Goal: Use online tool/utility: Utilize a website feature to perform a specific function

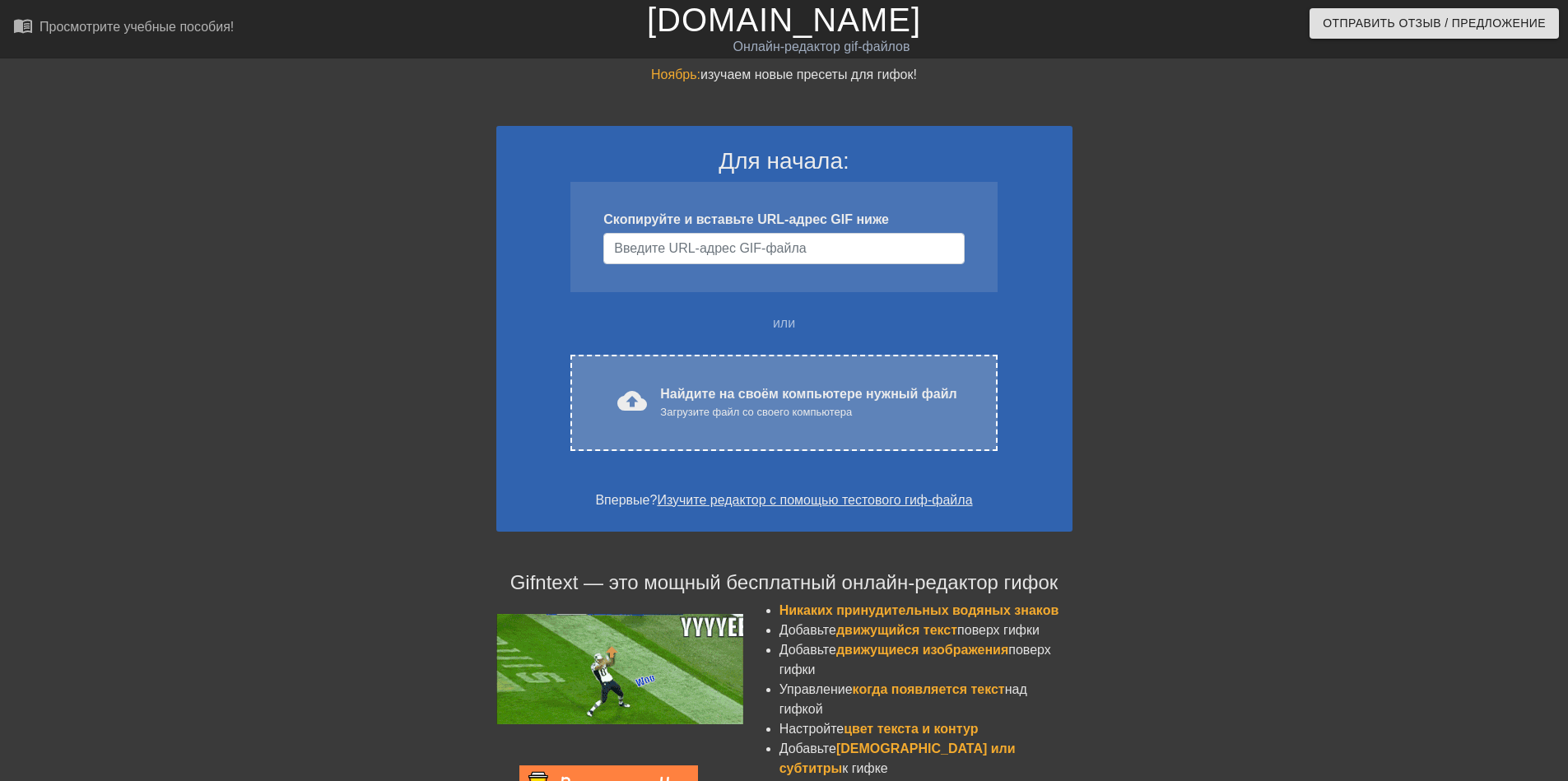
click at [680, 391] on ya-tr-span "Найдите на своём компьютере нужный файл" at bounding box center [808, 393] width 296 height 14
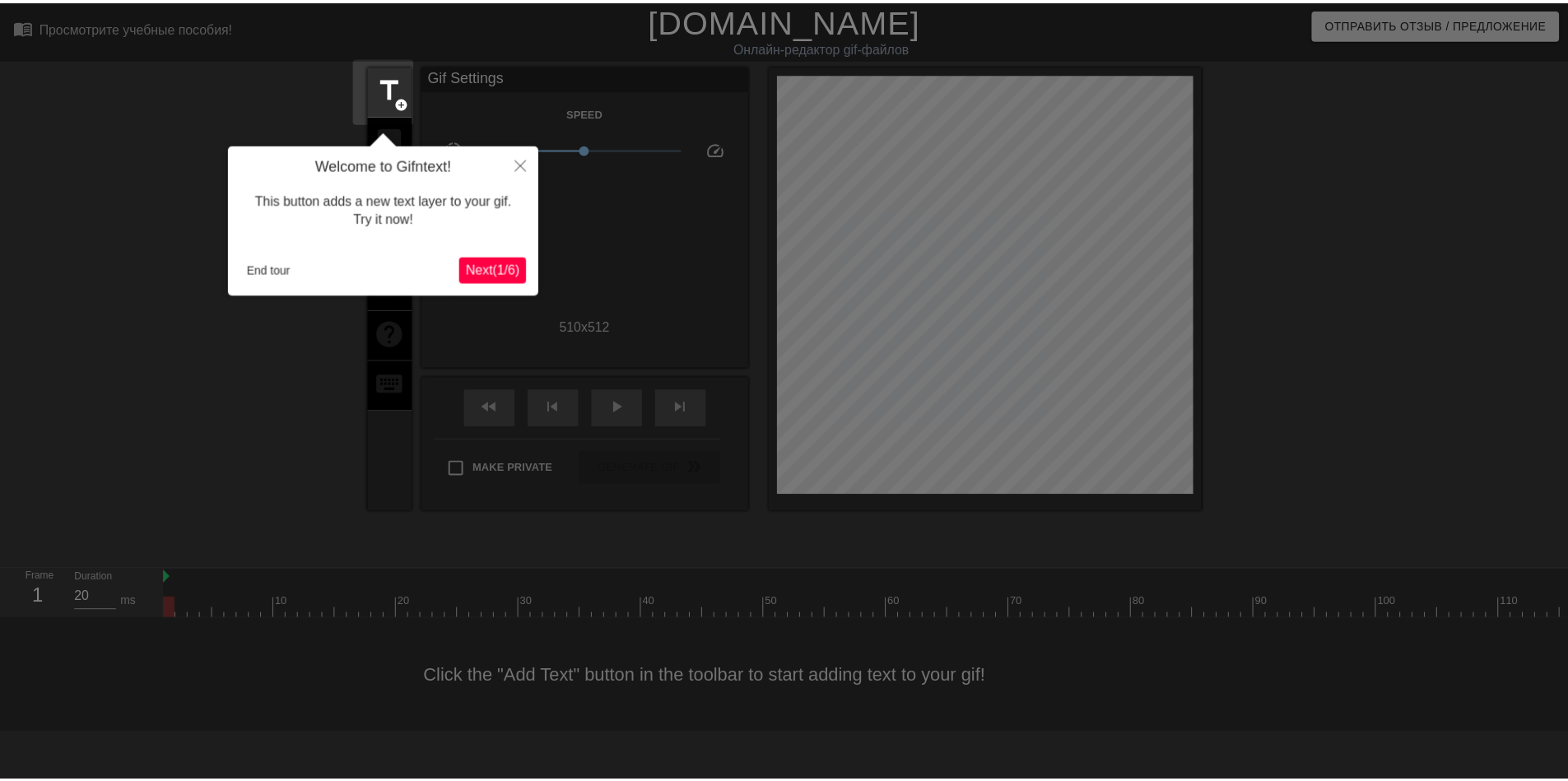
scroll to position [40, 0]
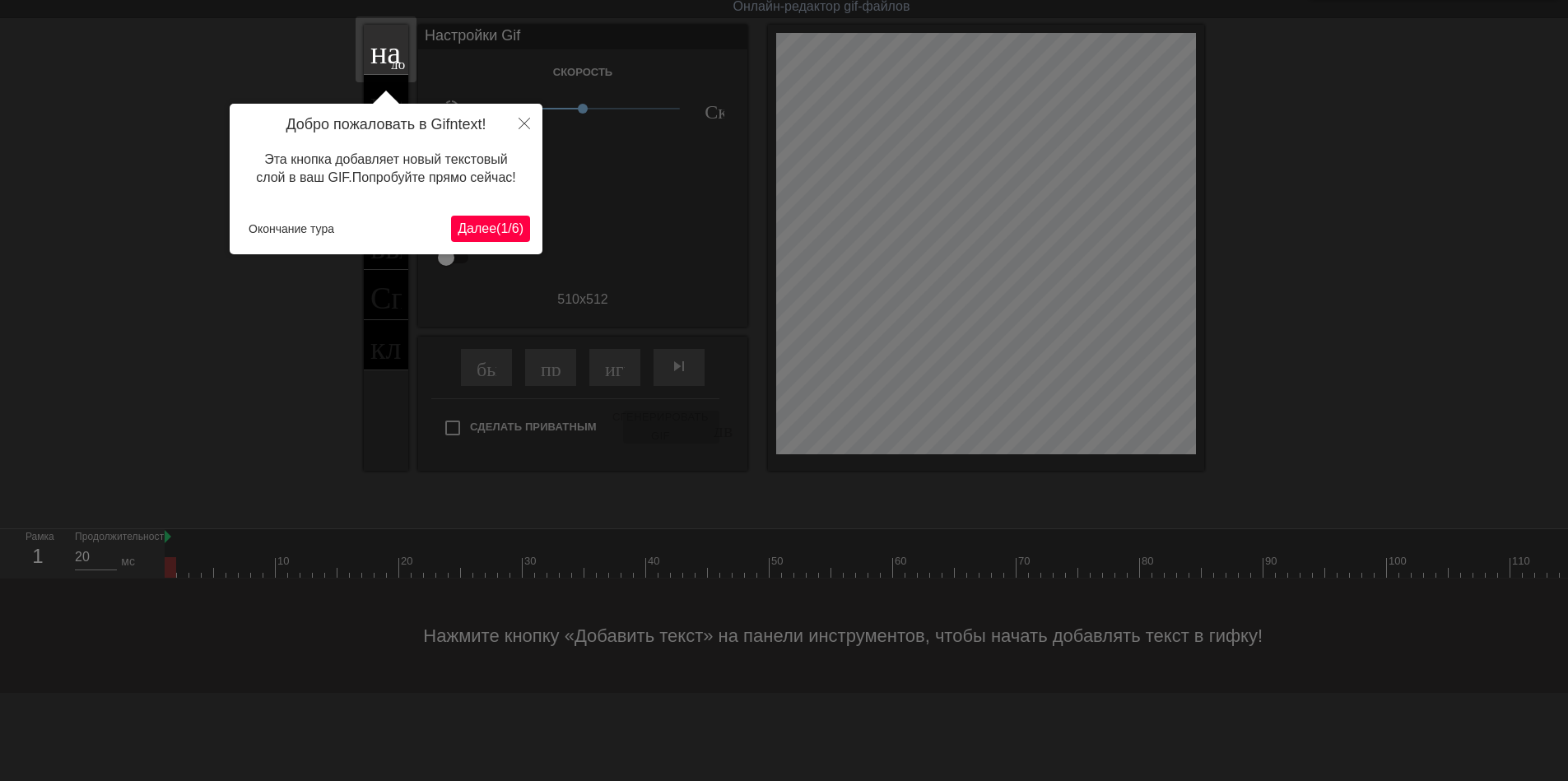
click at [466, 228] on ya-tr-span "Далее" at bounding box center [477, 229] width 39 height 14
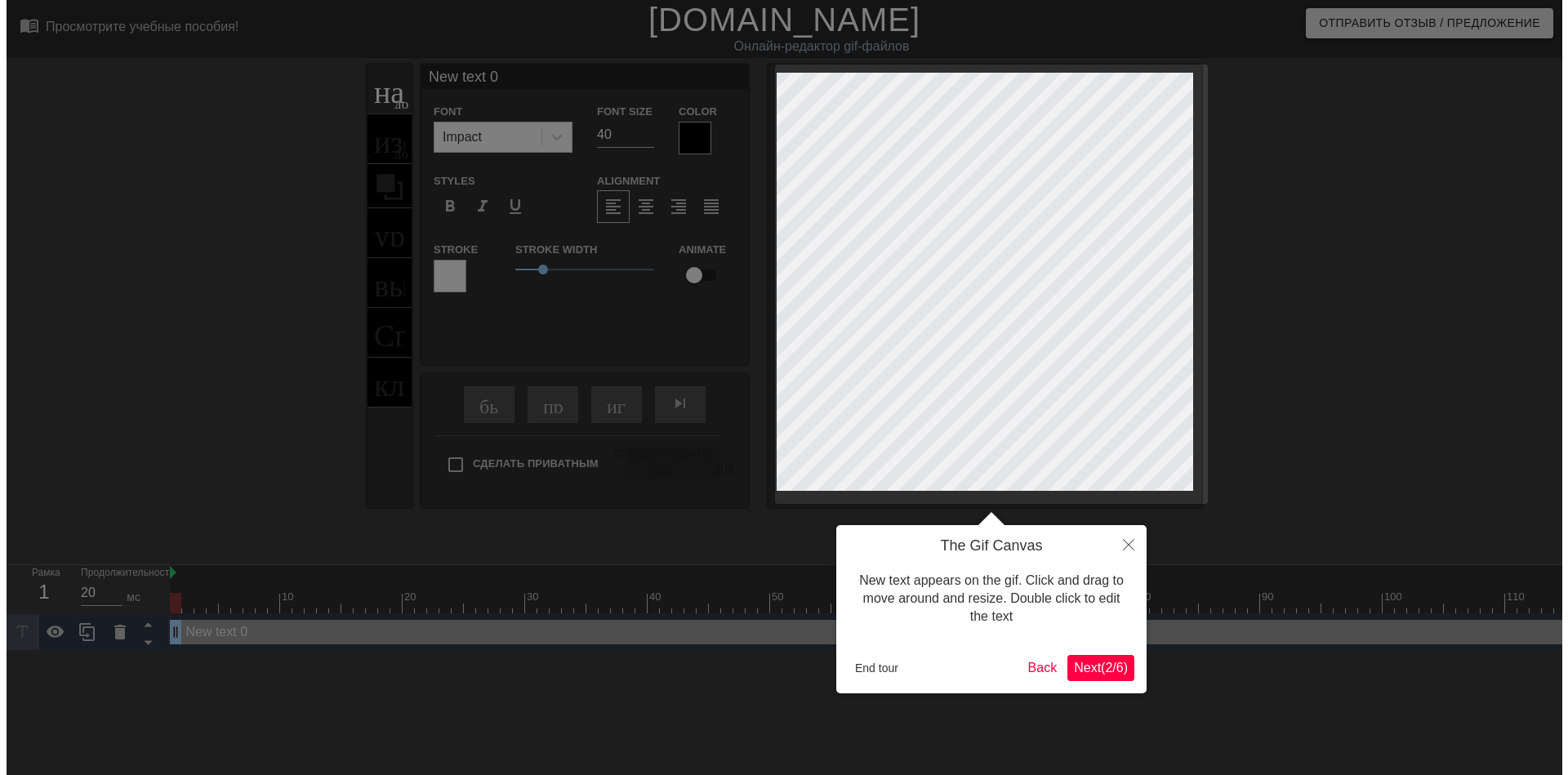
scroll to position [0, 0]
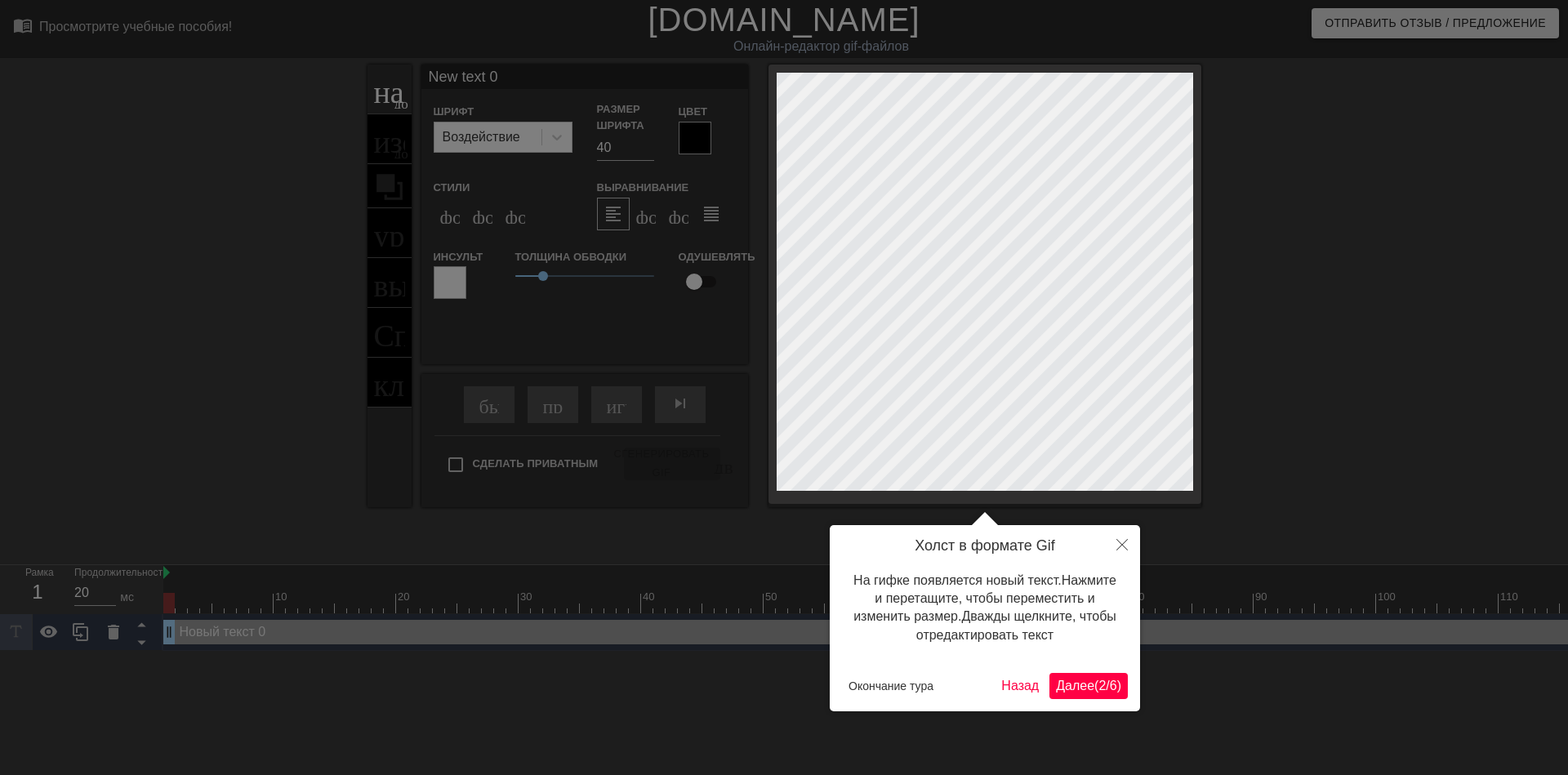
click at [1079, 678] on ya-tr-span "Далее" at bounding box center [1075, 685] width 38 height 14
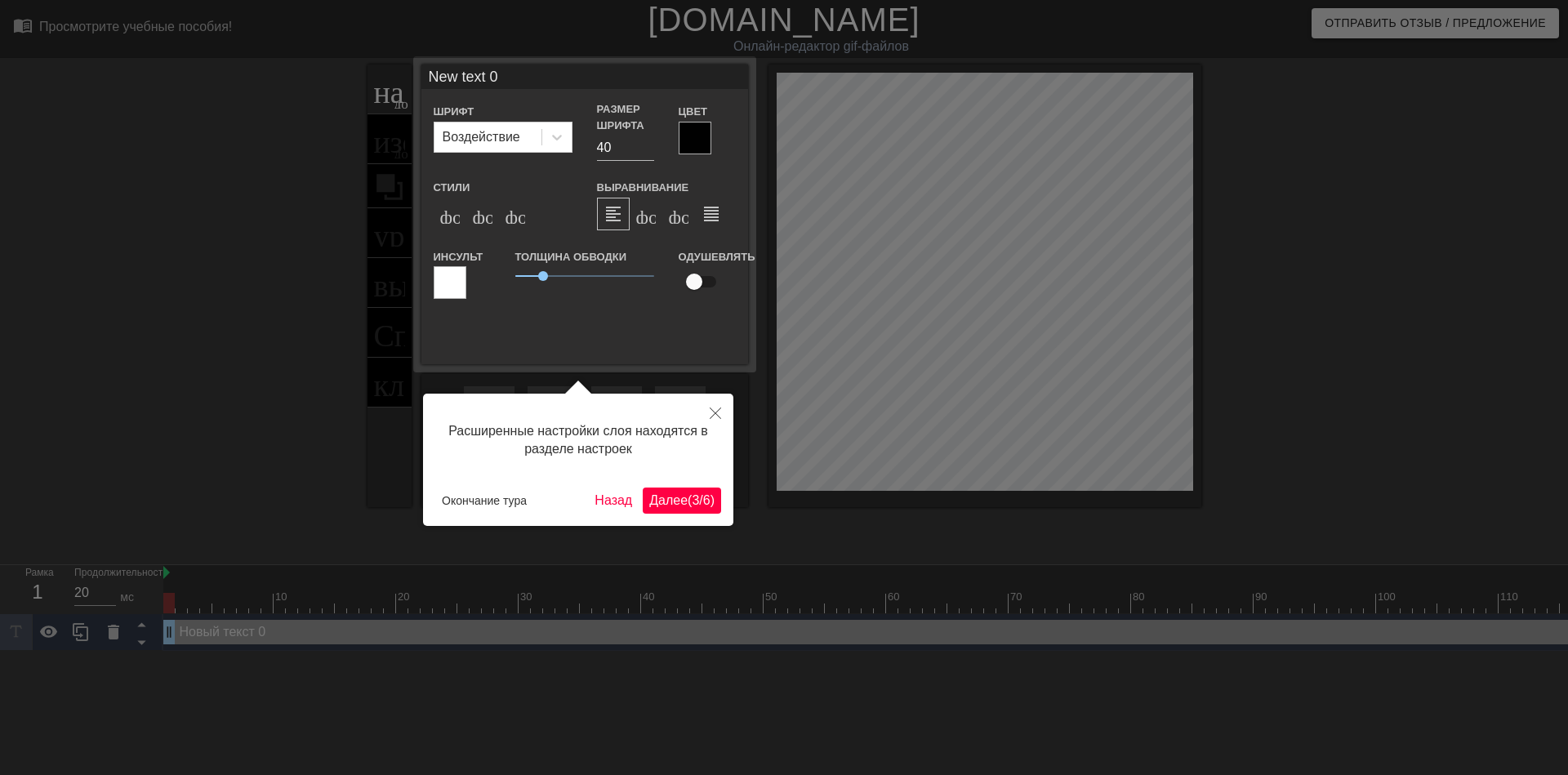
click at [688, 500] on ya-tr-span "(" at bounding box center [690, 500] width 4 height 14
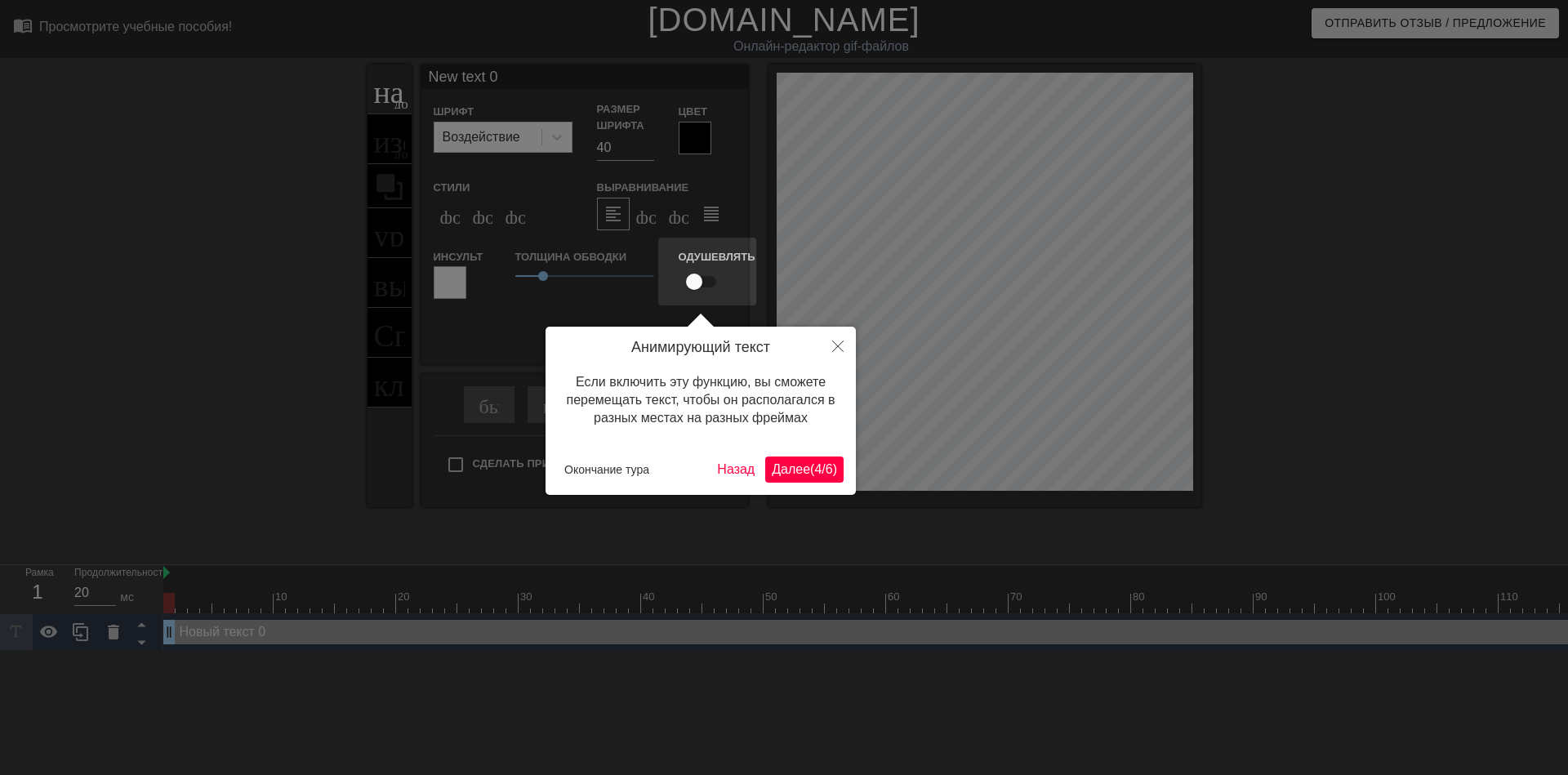
click at [784, 469] on ya-tr-span "Далее" at bounding box center [791, 469] width 38 height 14
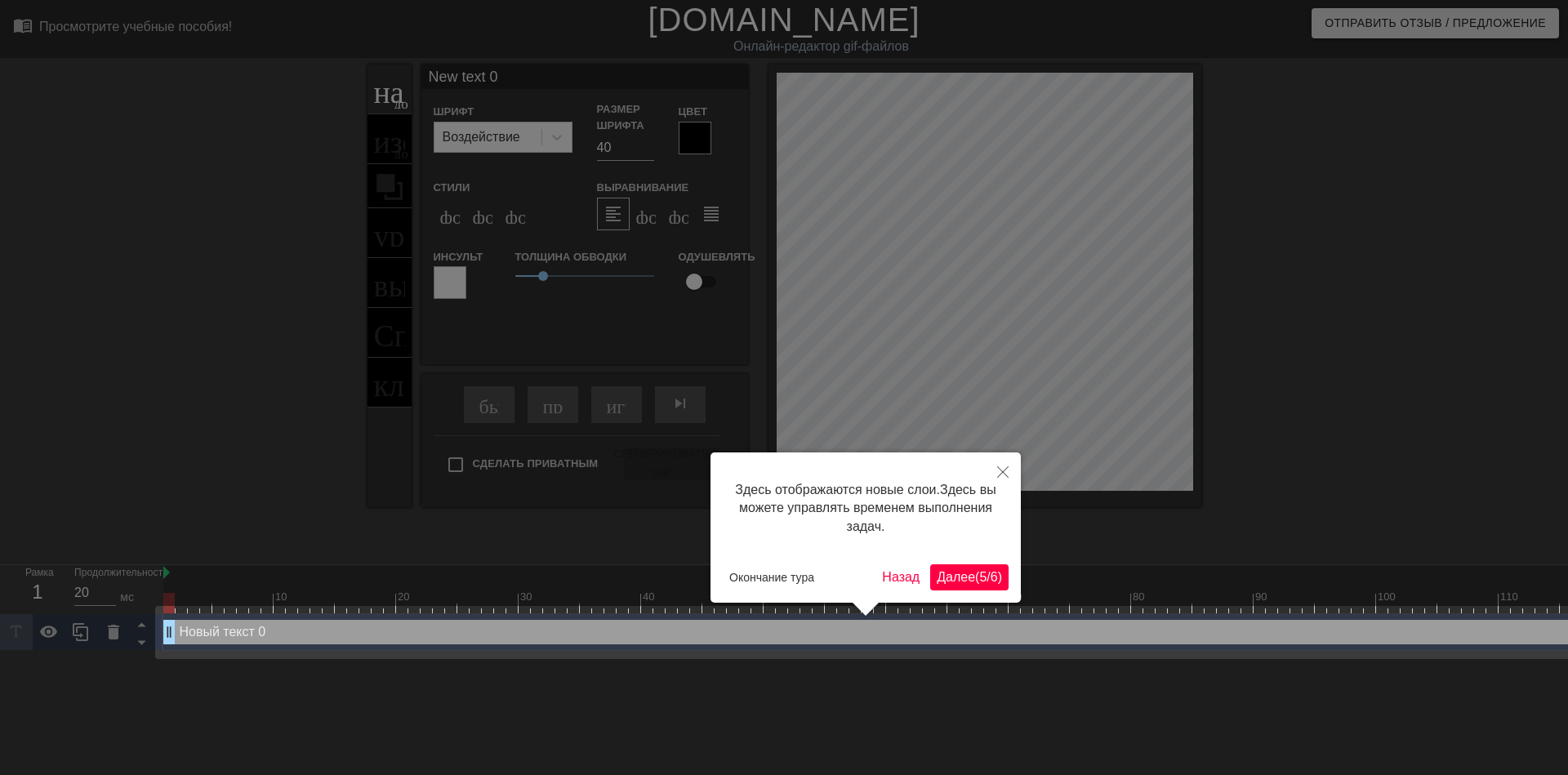
click at [937, 570] on ya-tr-span "Далее" at bounding box center [956, 577] width 38 height 14
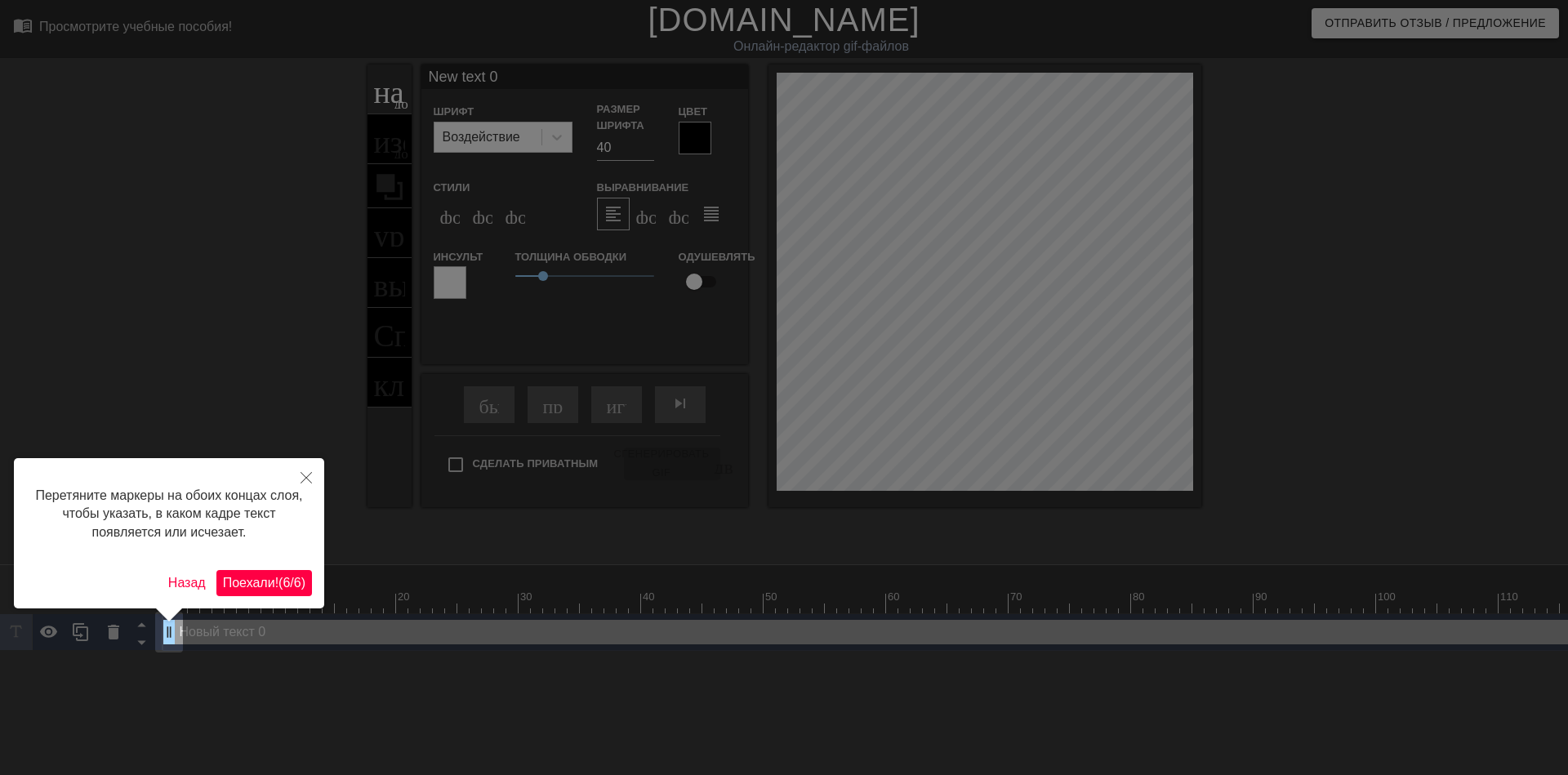
click at [282, 583] on ya-tr-span "6" at bounding box center [286, 583] width 8 height 14
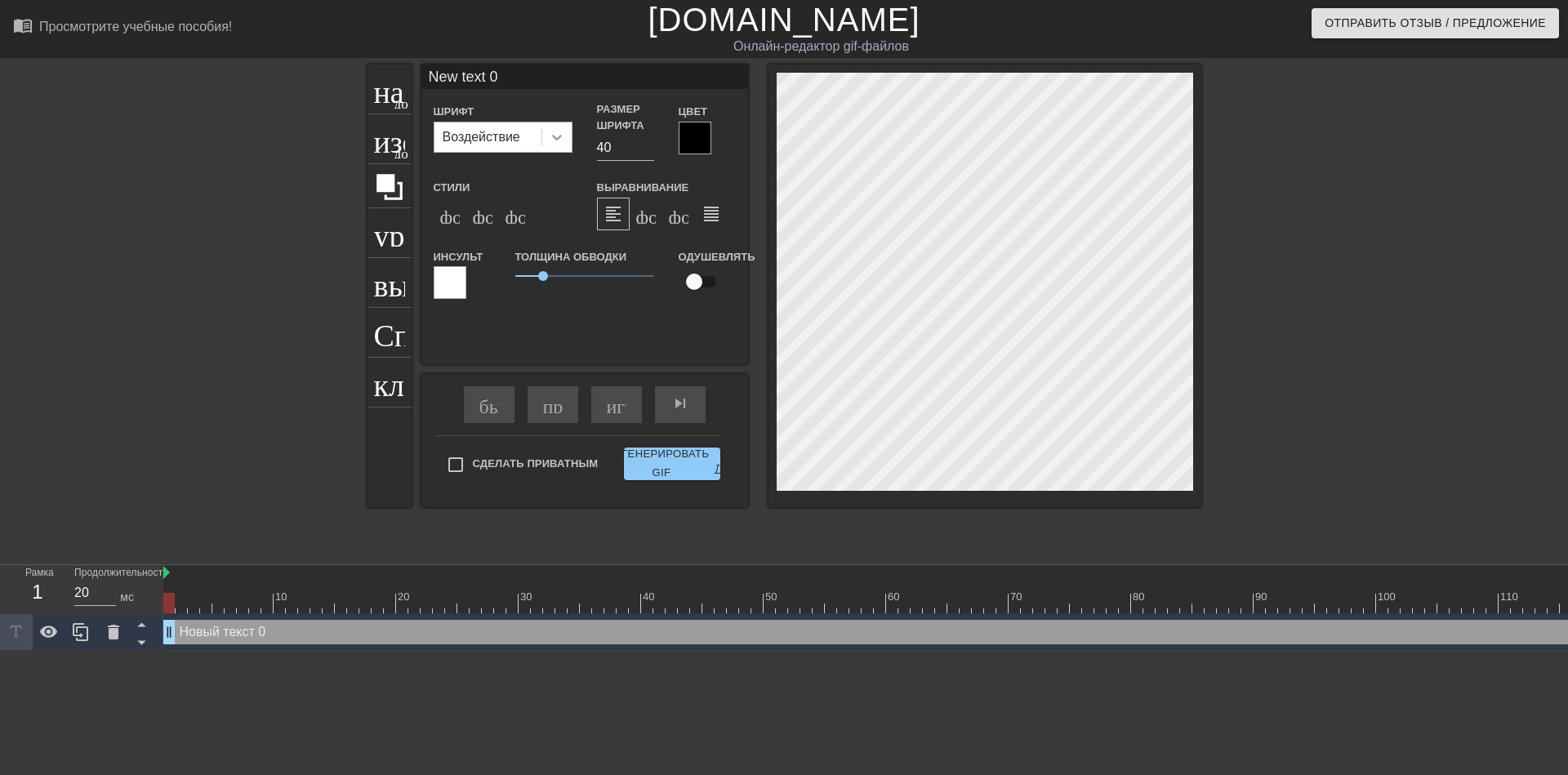
click at [554, 134] on icon at bounding box center [557, 137] width 16 height 16
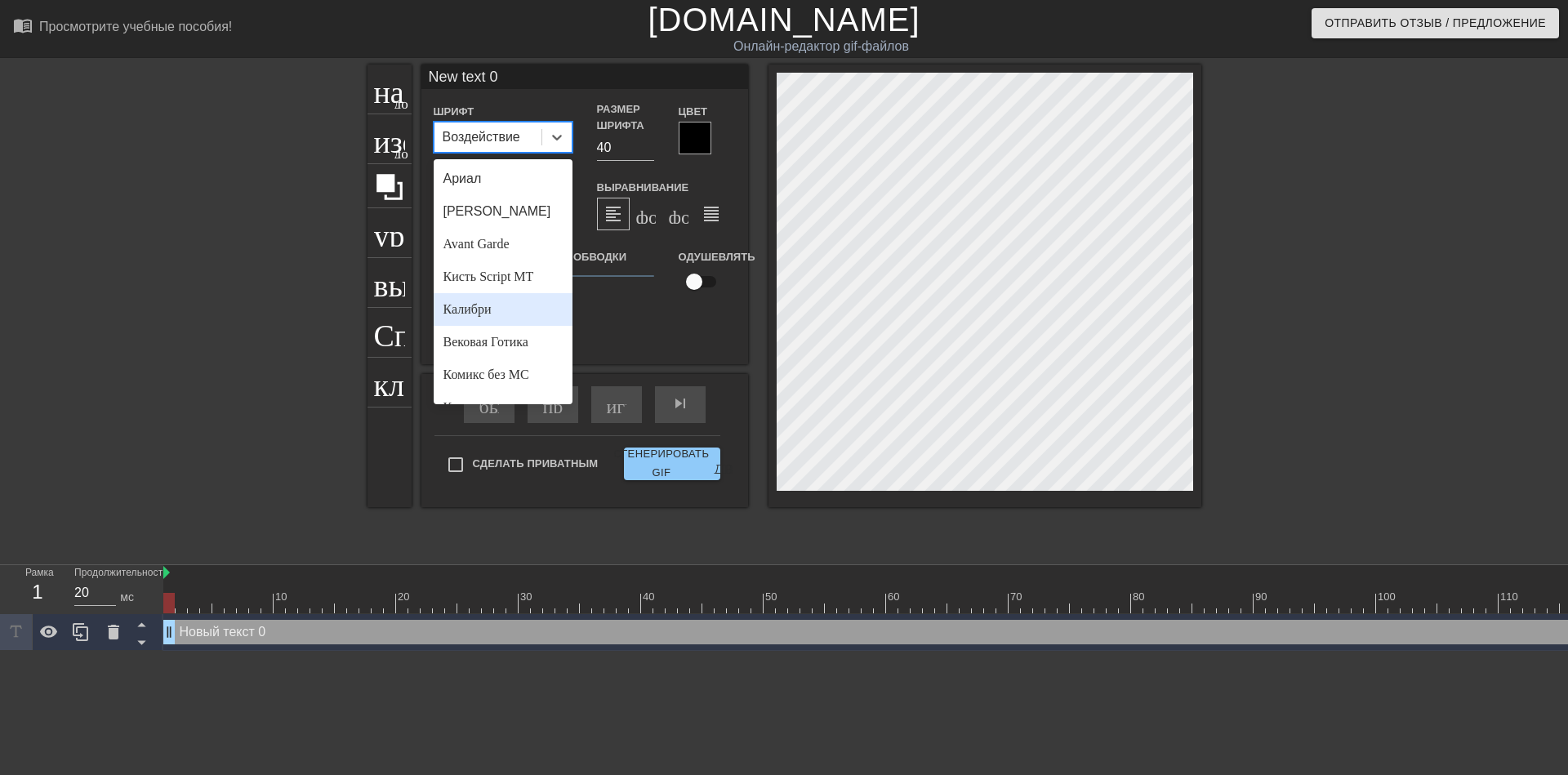
click at [464, 305] on ya-tr-span "Калибри" at bounding box center [468, 309] width 48 height 14
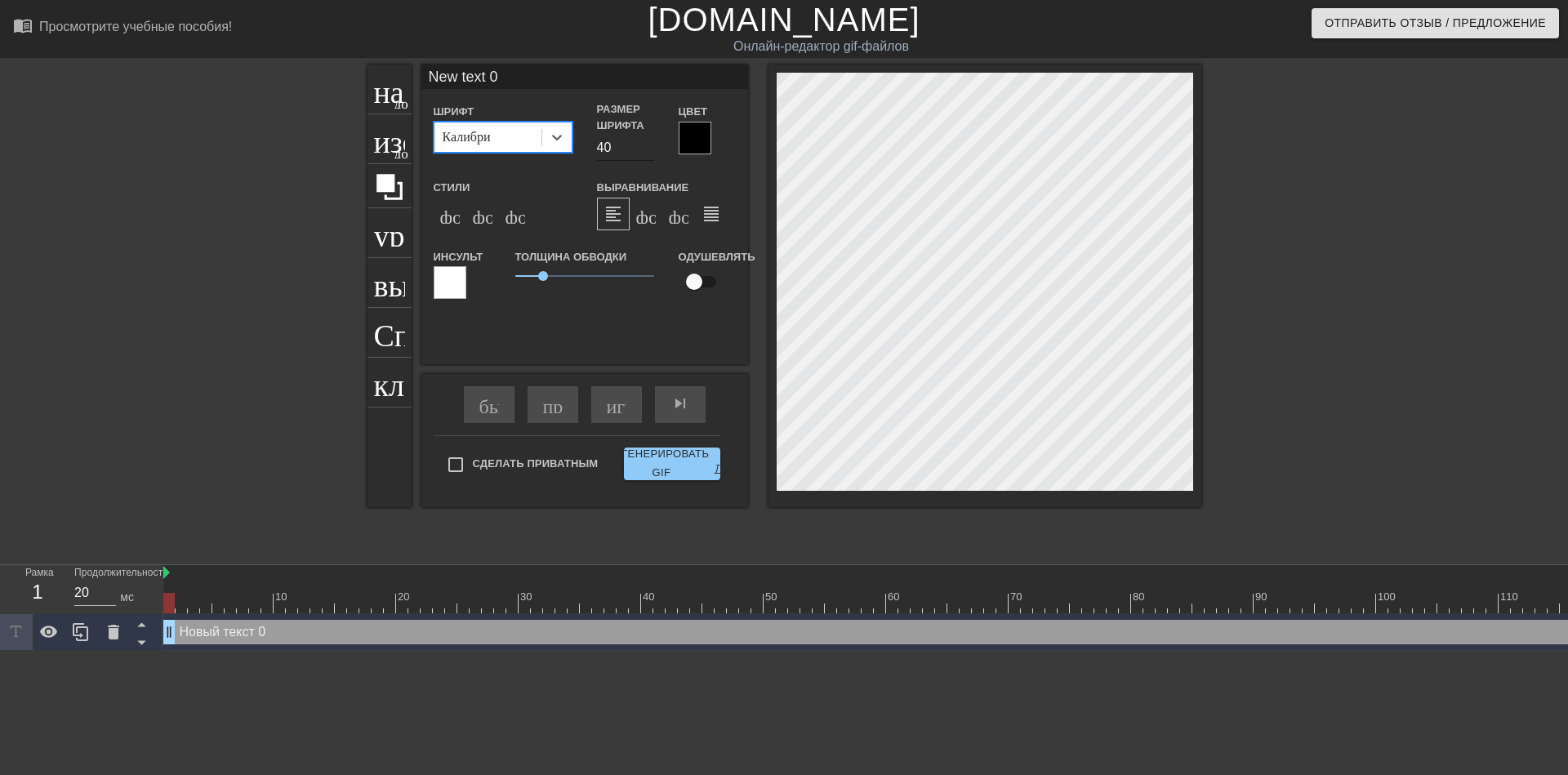
click at [603, 153] on input "40" at bounding box center [626, 147] width 57 height 26
type input "30"
click at [481, 224] on div "формат_italic" at bounding box center [482, 214] width 33 height 33
type input "ew text 0"
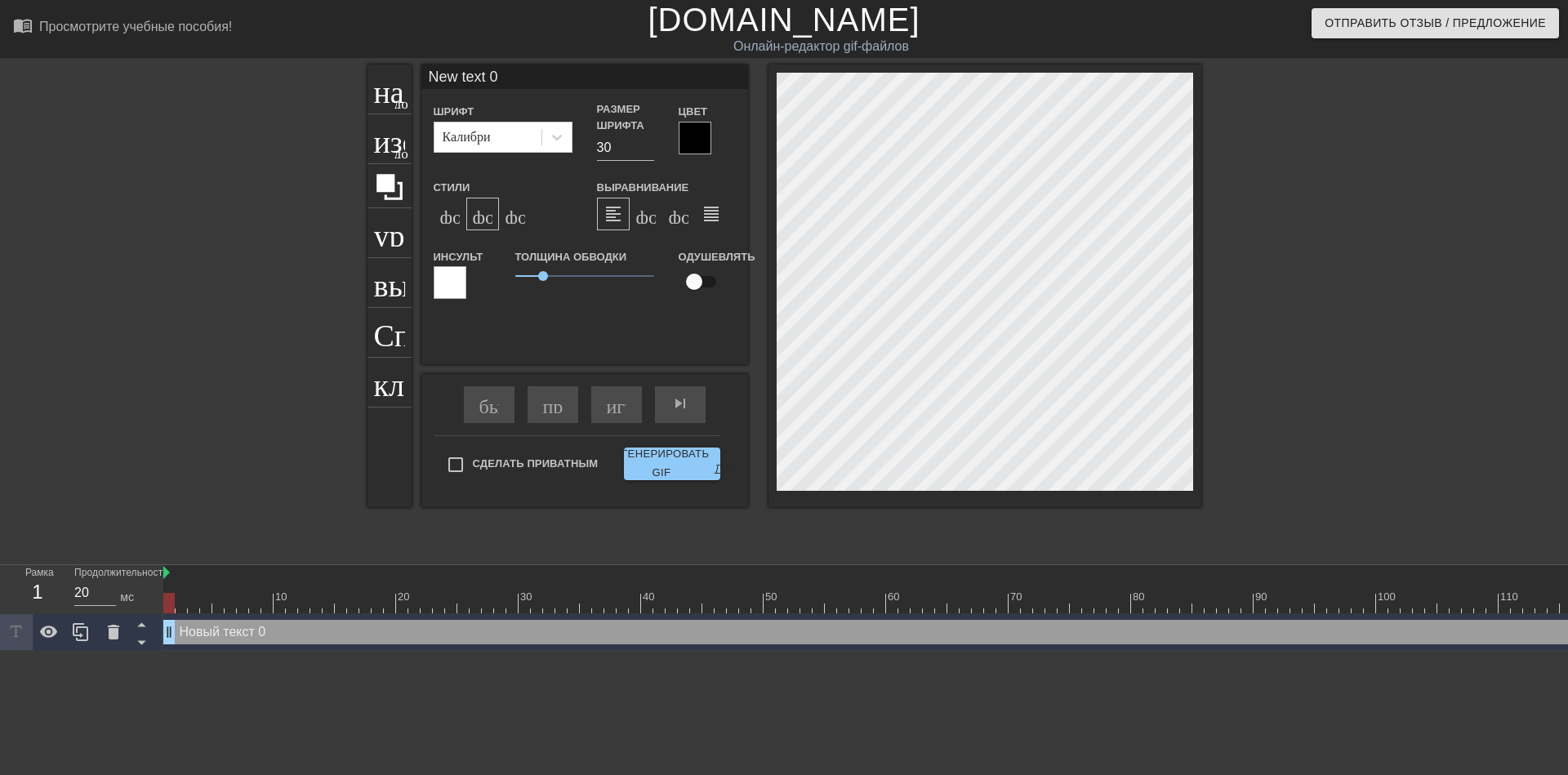
type textarea "ew text 0"
type input "w text 0"
type textarea "w text 0"
type input "text 0"
type textarea "text 0"
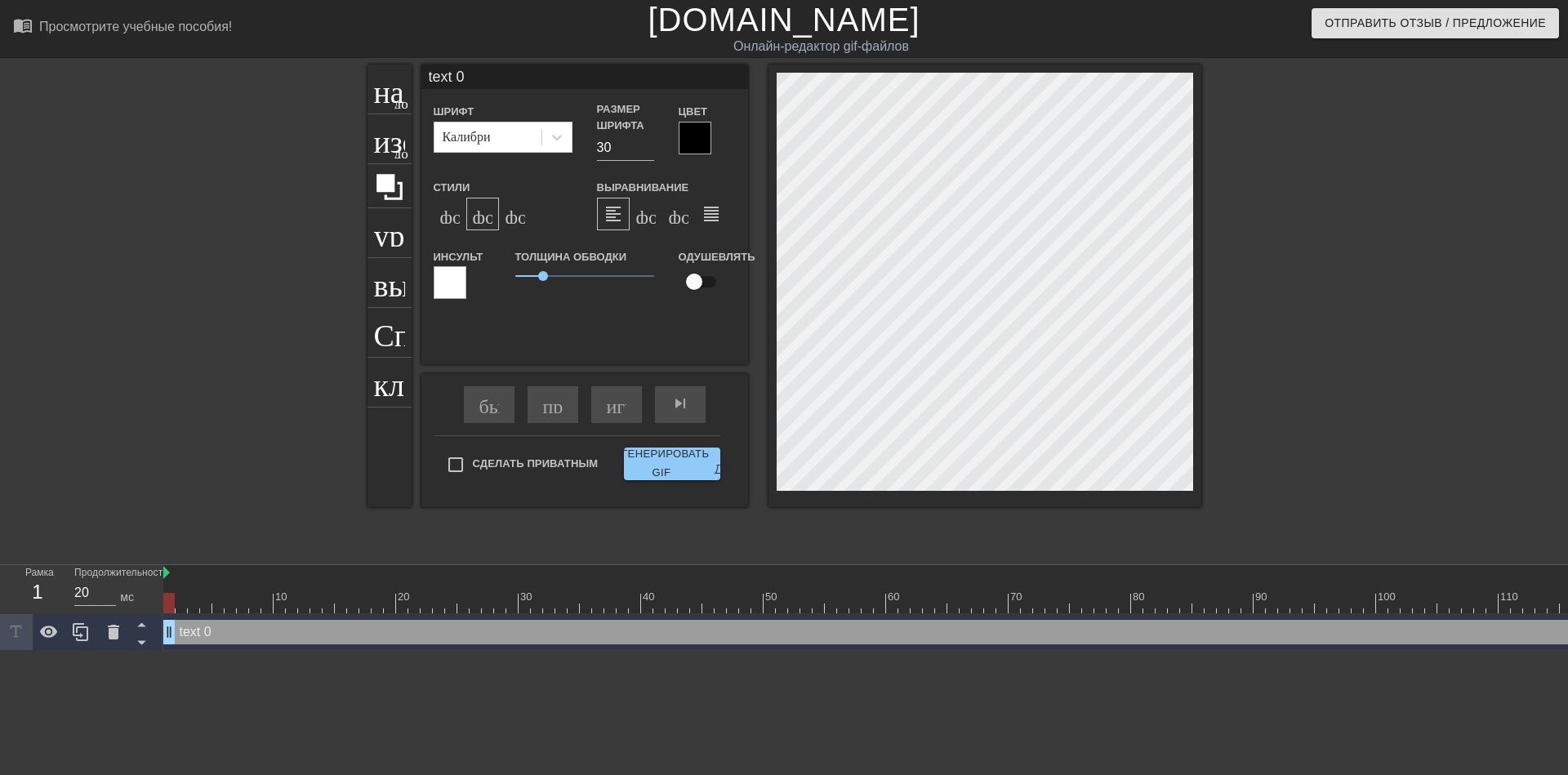
type input "text 0"
type textarea "text 0"
type input "ext 0"
type textarea "ext 0"
type input "xt 0"
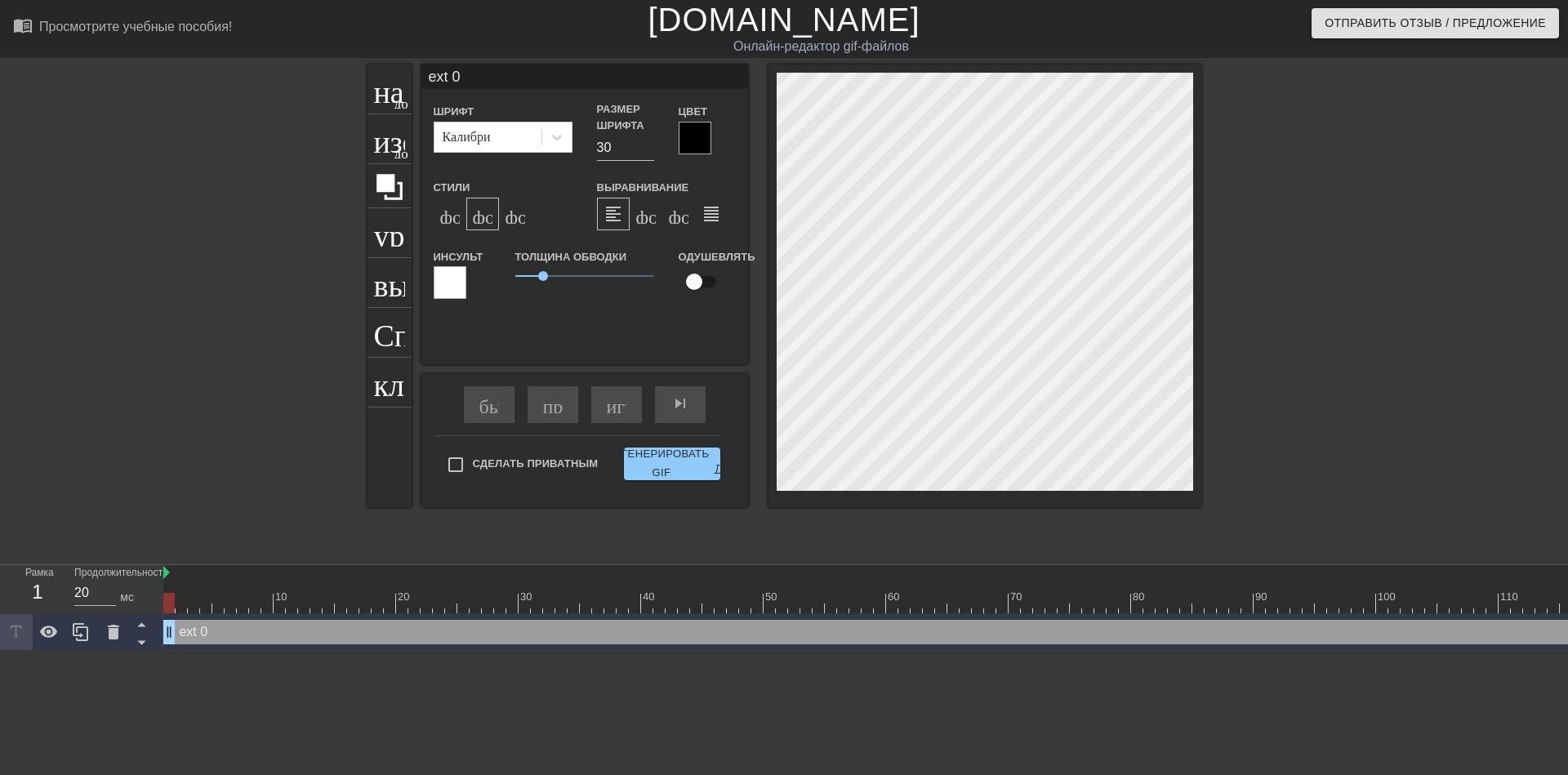
type textarea "xt 0"
type input "t 0"
type textarea "t 0"
type input "0"
type textarea "0"
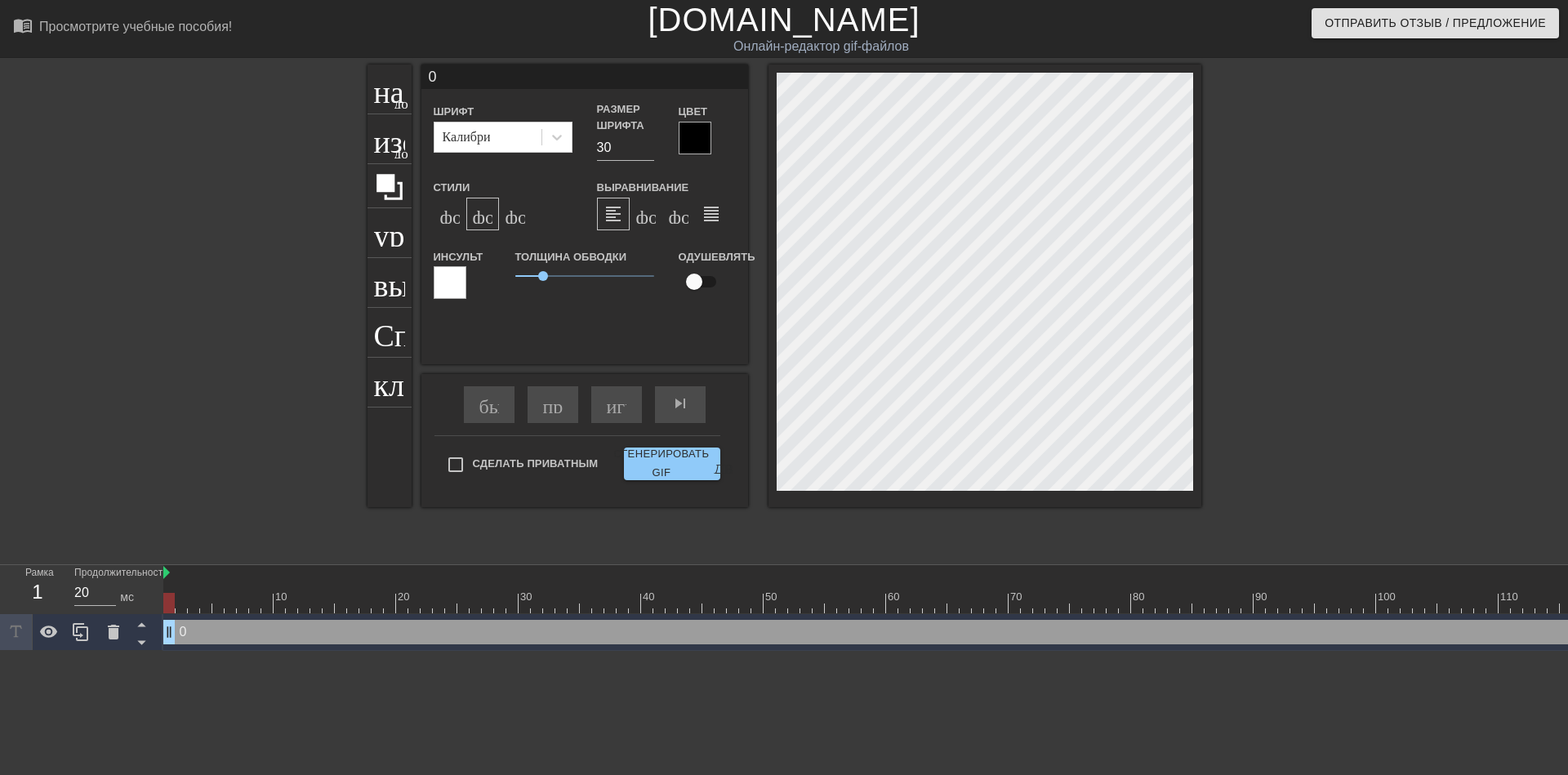
scroll to position [3, 2]
type input "0"
type textarea "0"
type input "@"
type textarea "@"
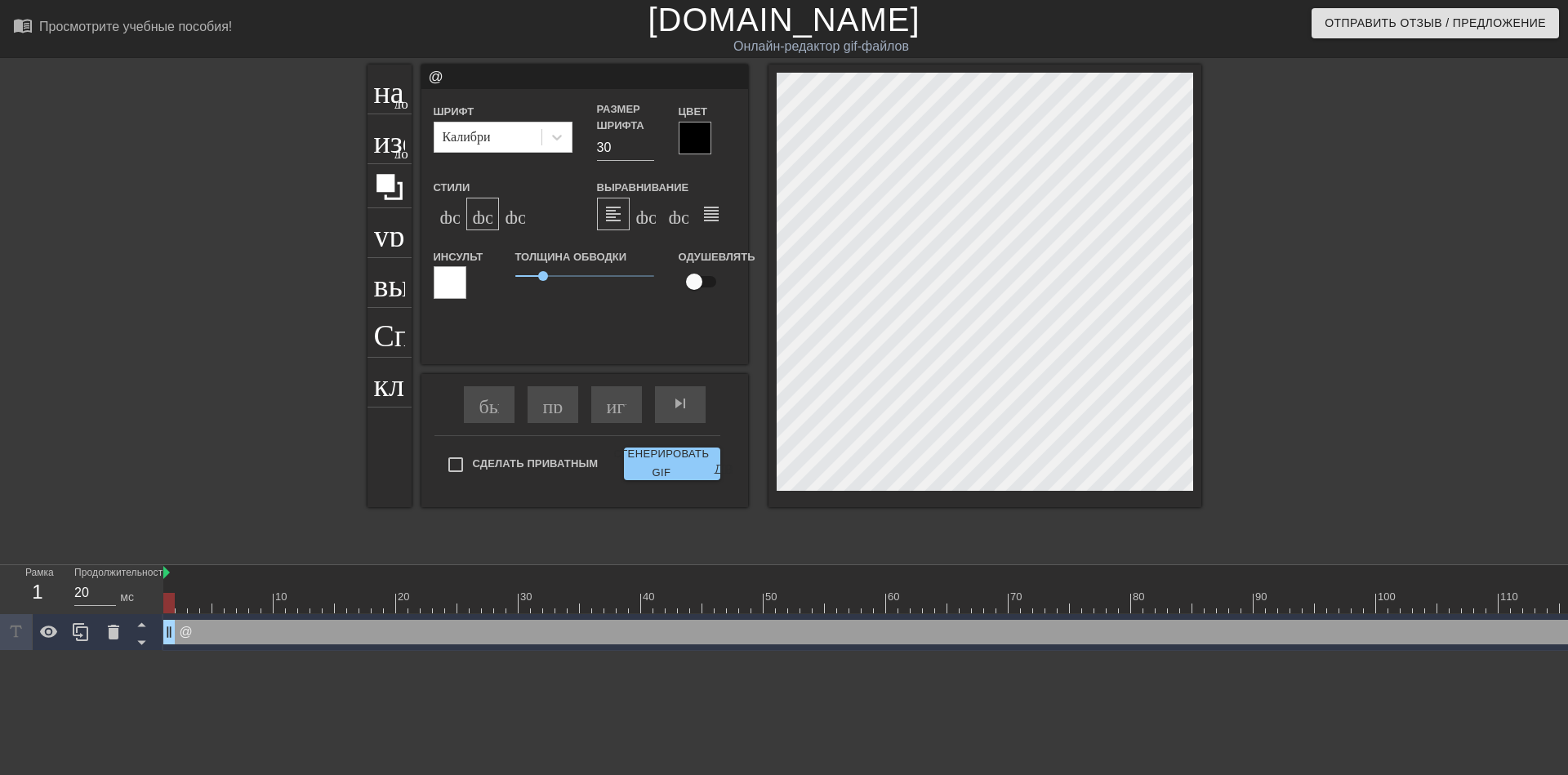
type input "@s"
type textarea "@s"
type input "@st"
type textarea "@st"
type input "@sti"
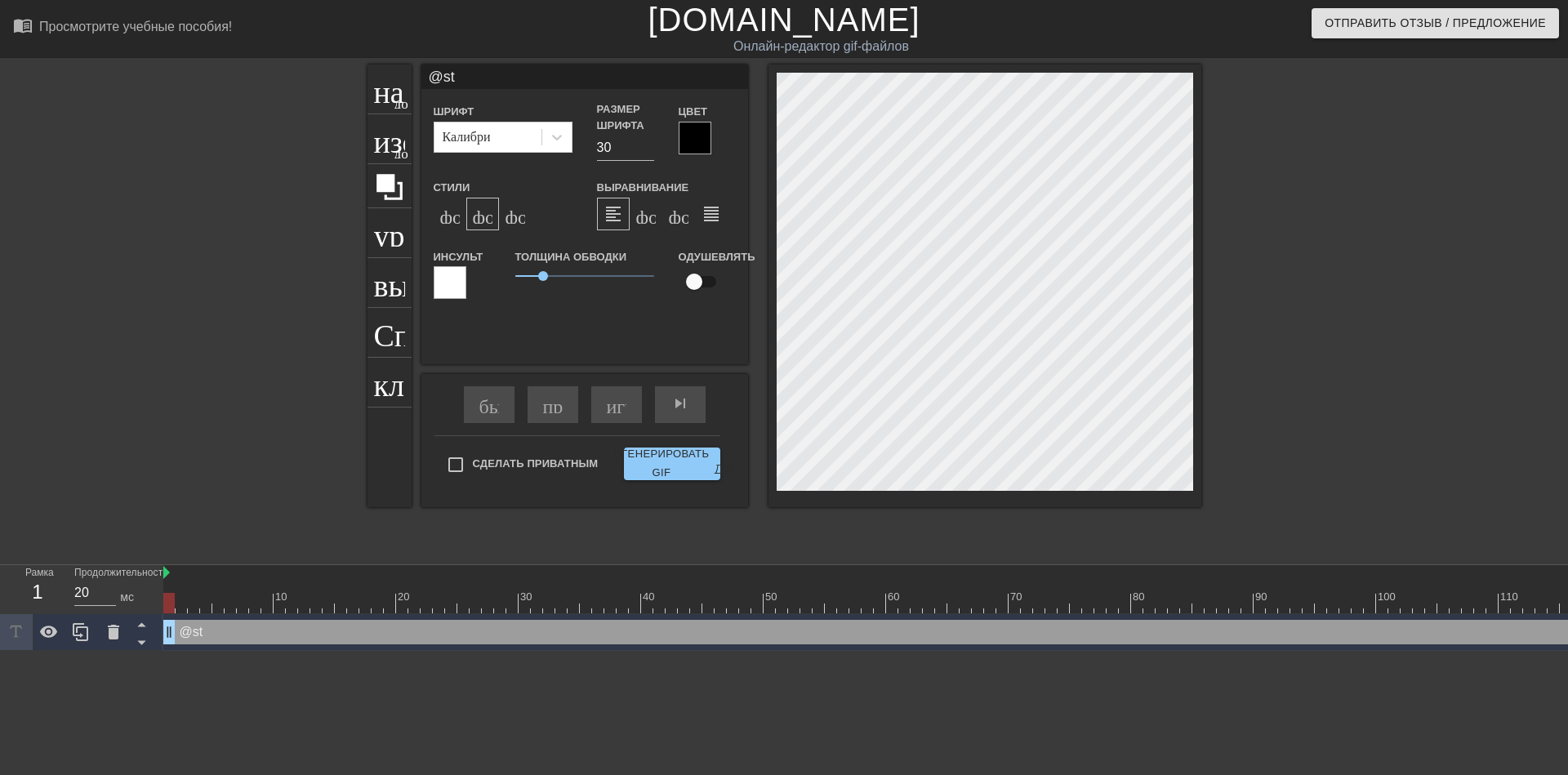
type textarea "@sti"
type input "@stic"
type textarea "@stic"
type input "@stick"
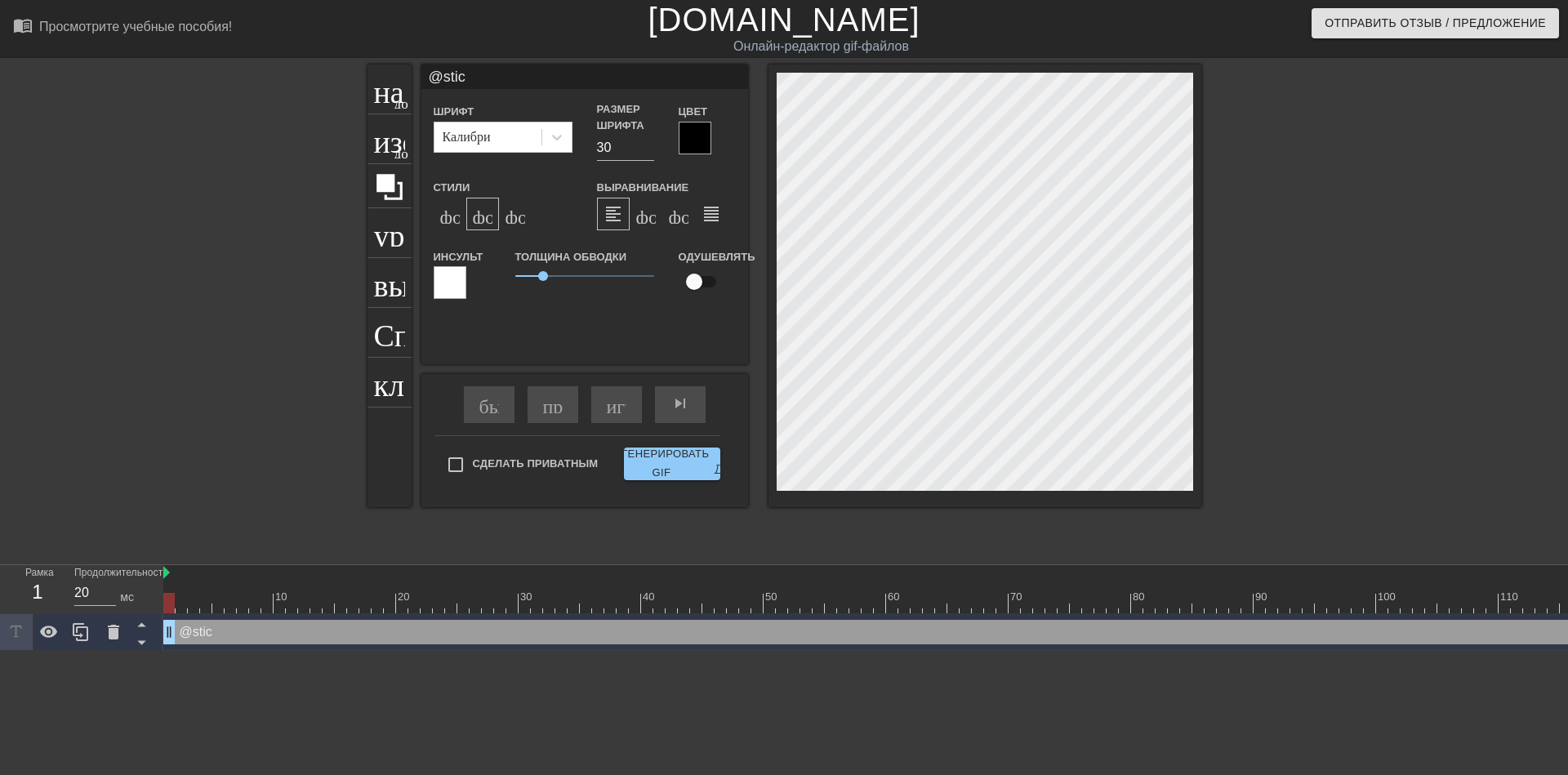
type textarea "@stick"
type input "@sticke"
type textarea "@sticke"
type input "@sticker"
type textarea "@sticker"
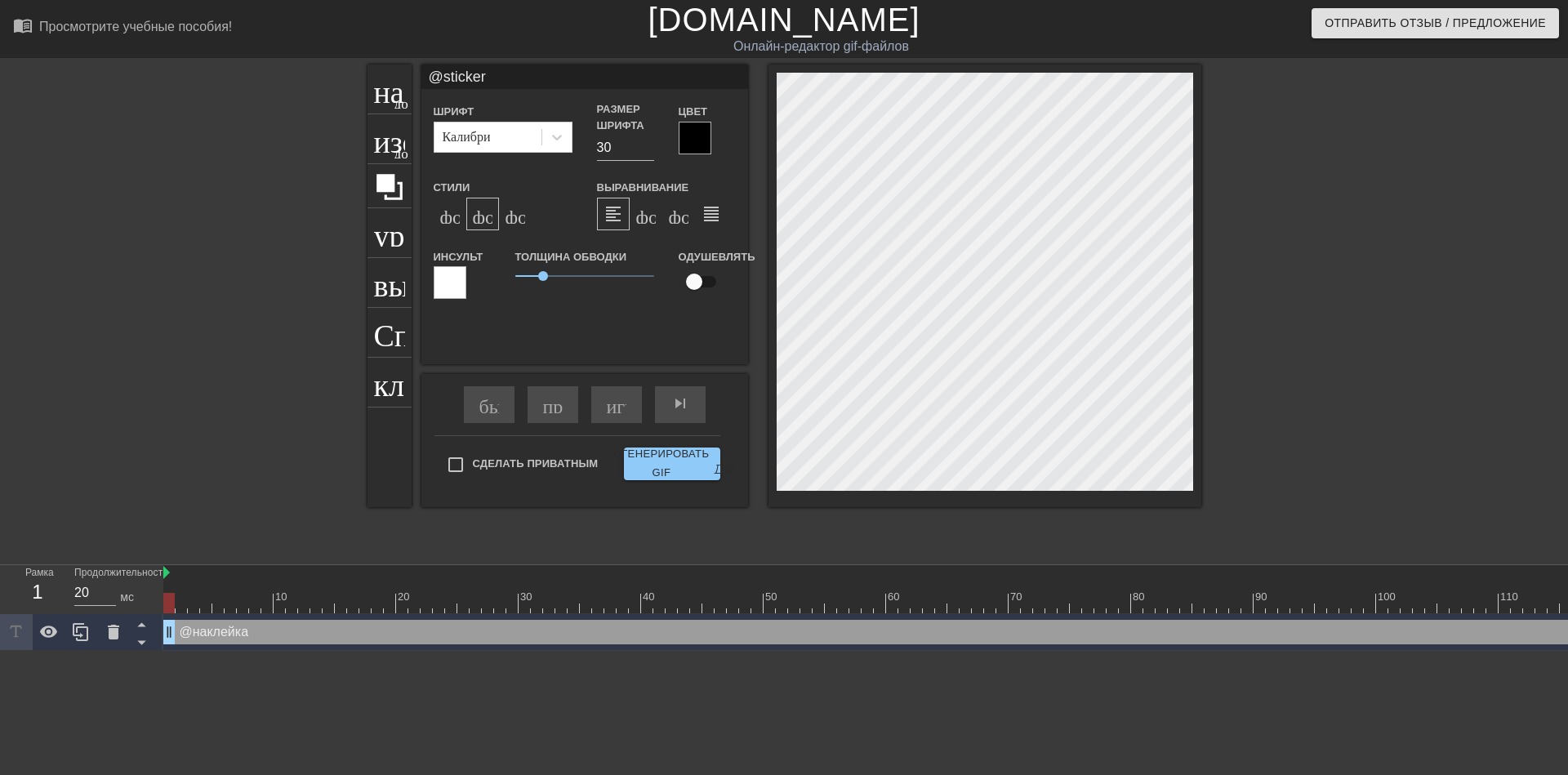
type input "@stickerb"
type textarea "@stickerba"
type input "@stickerbas"
type textarea "@stickerbas"
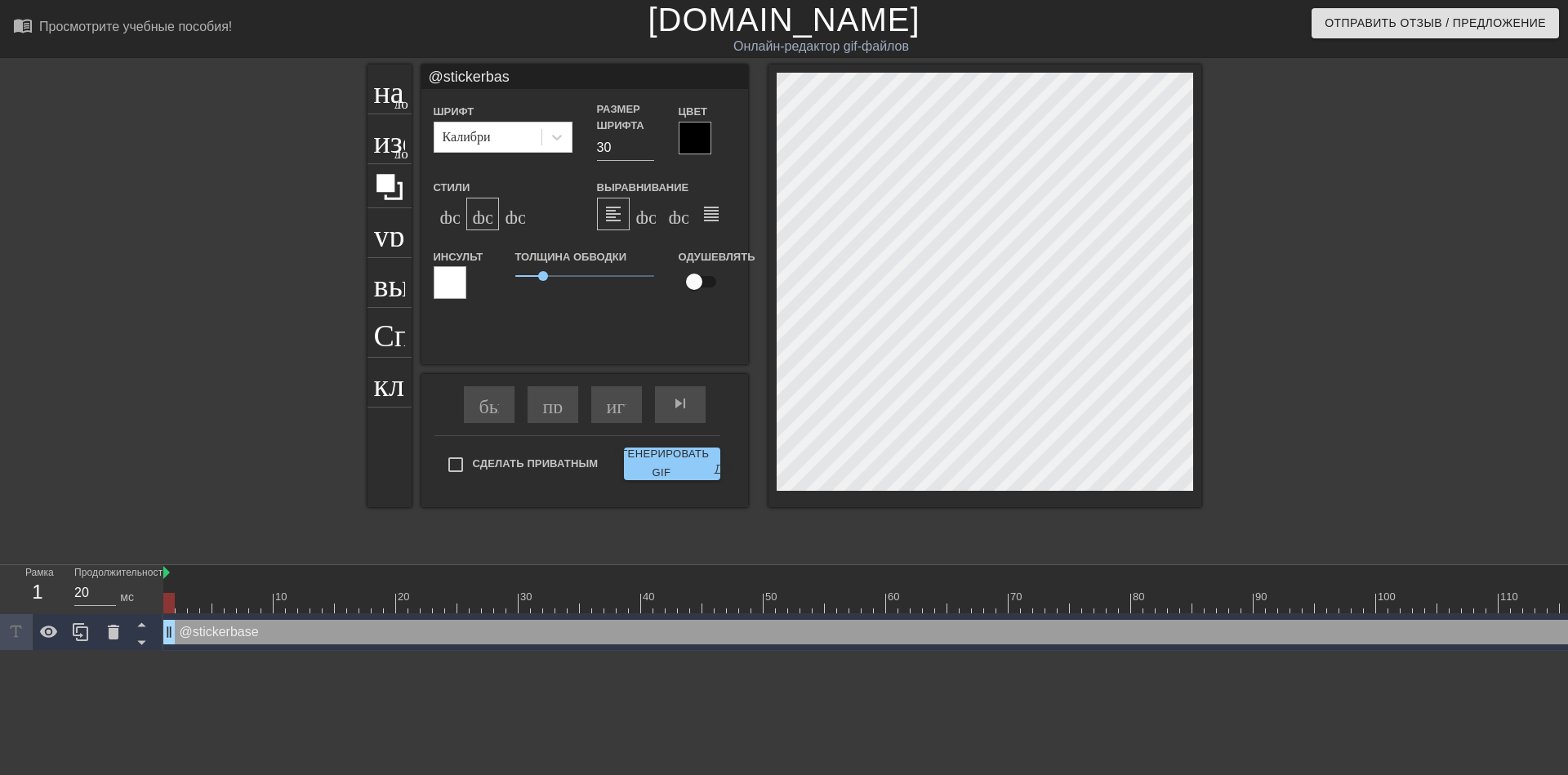
type input "@stickerbase"
type textarea "@stickerbase"
type input "@stickerbase_"
type textarea "@stickerbase_"
type input "@stickerbase_r"
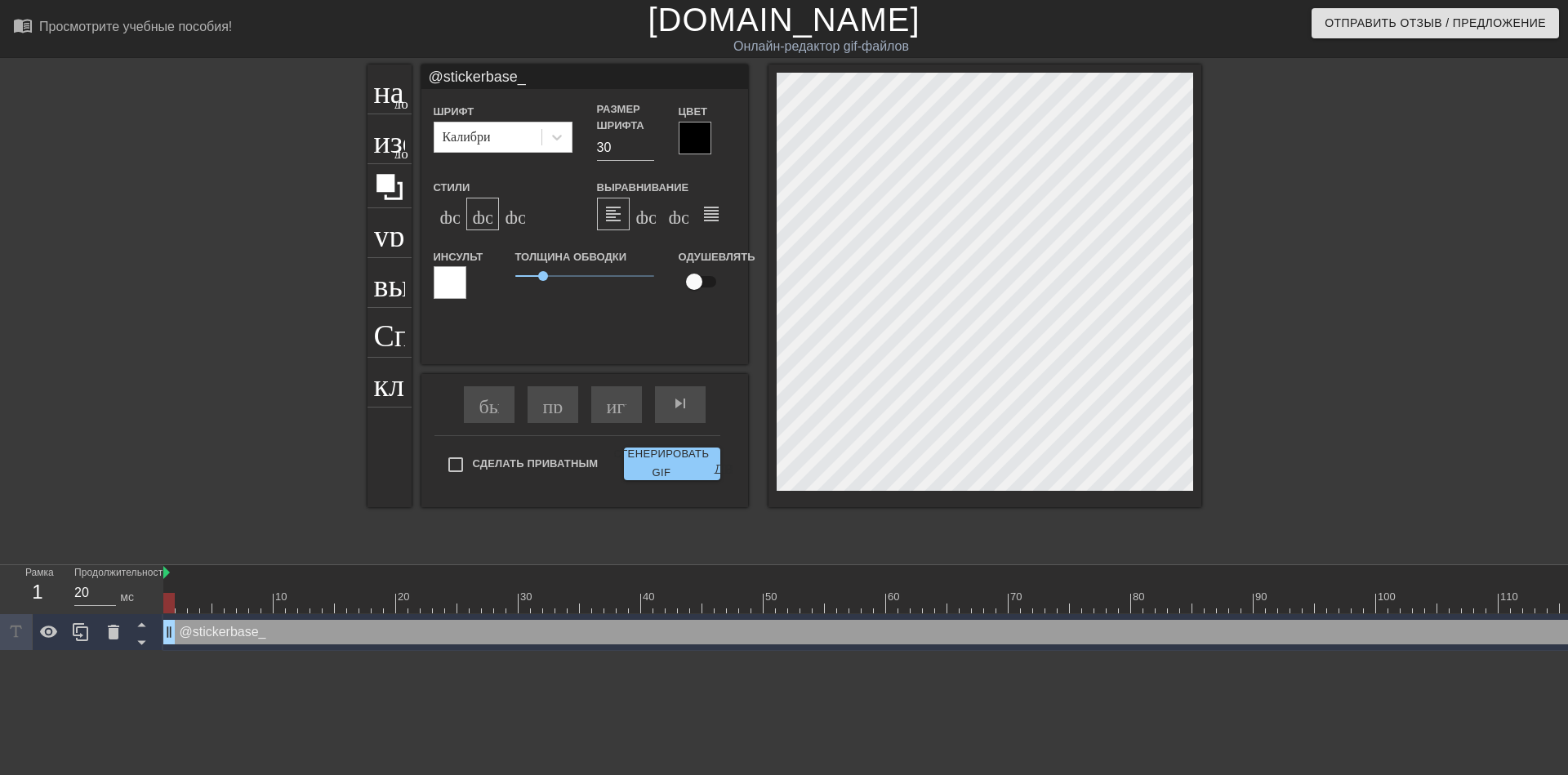
type textarea "@stickerbase_r"
type input "@stickerbase_ru"
type textarea "@stickerbase_ru"
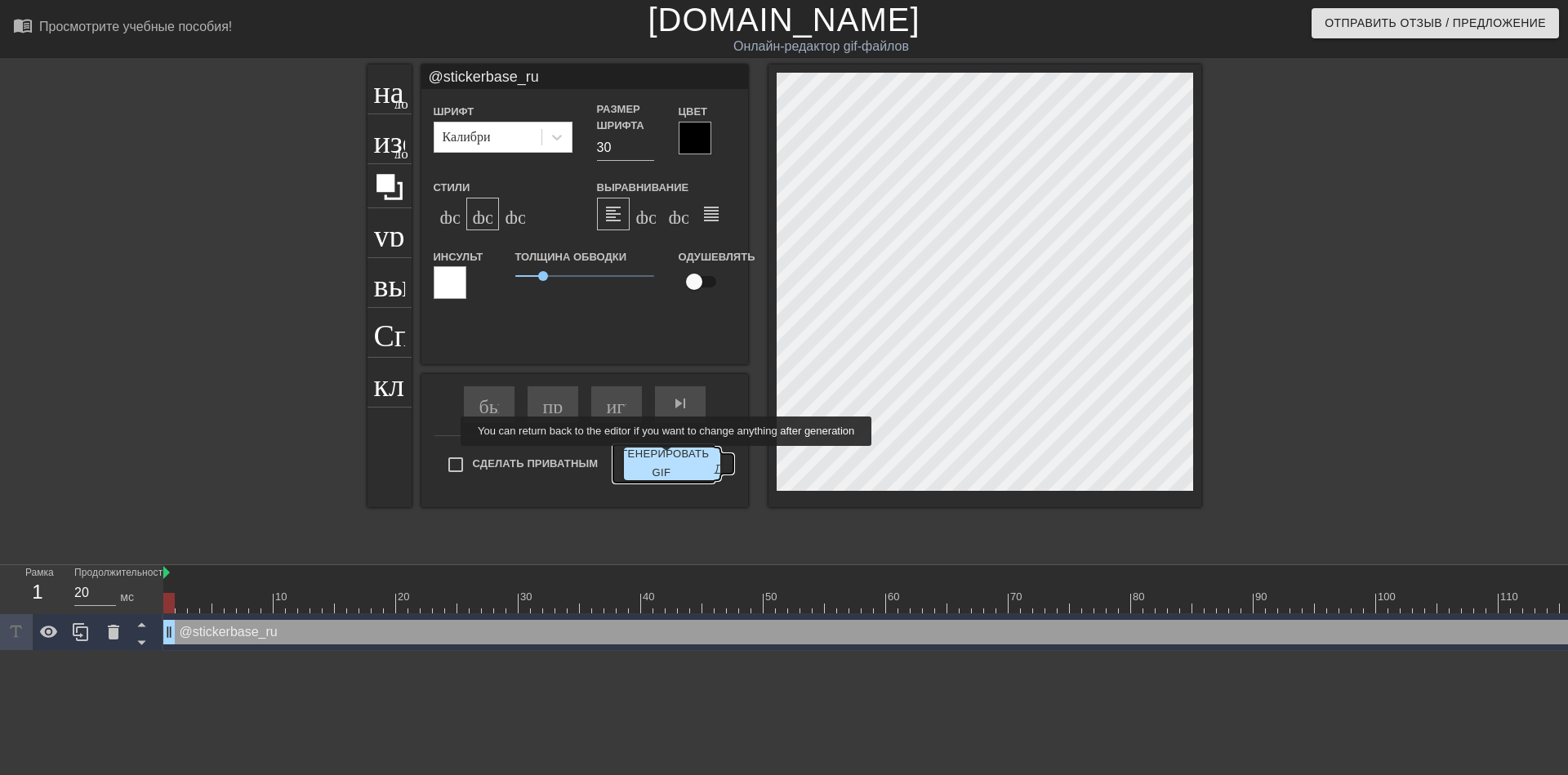
click at [667, 458] on ya-tr-span "Сгенерировать GIF" at bounding box center [661, 463] width 96 height 37
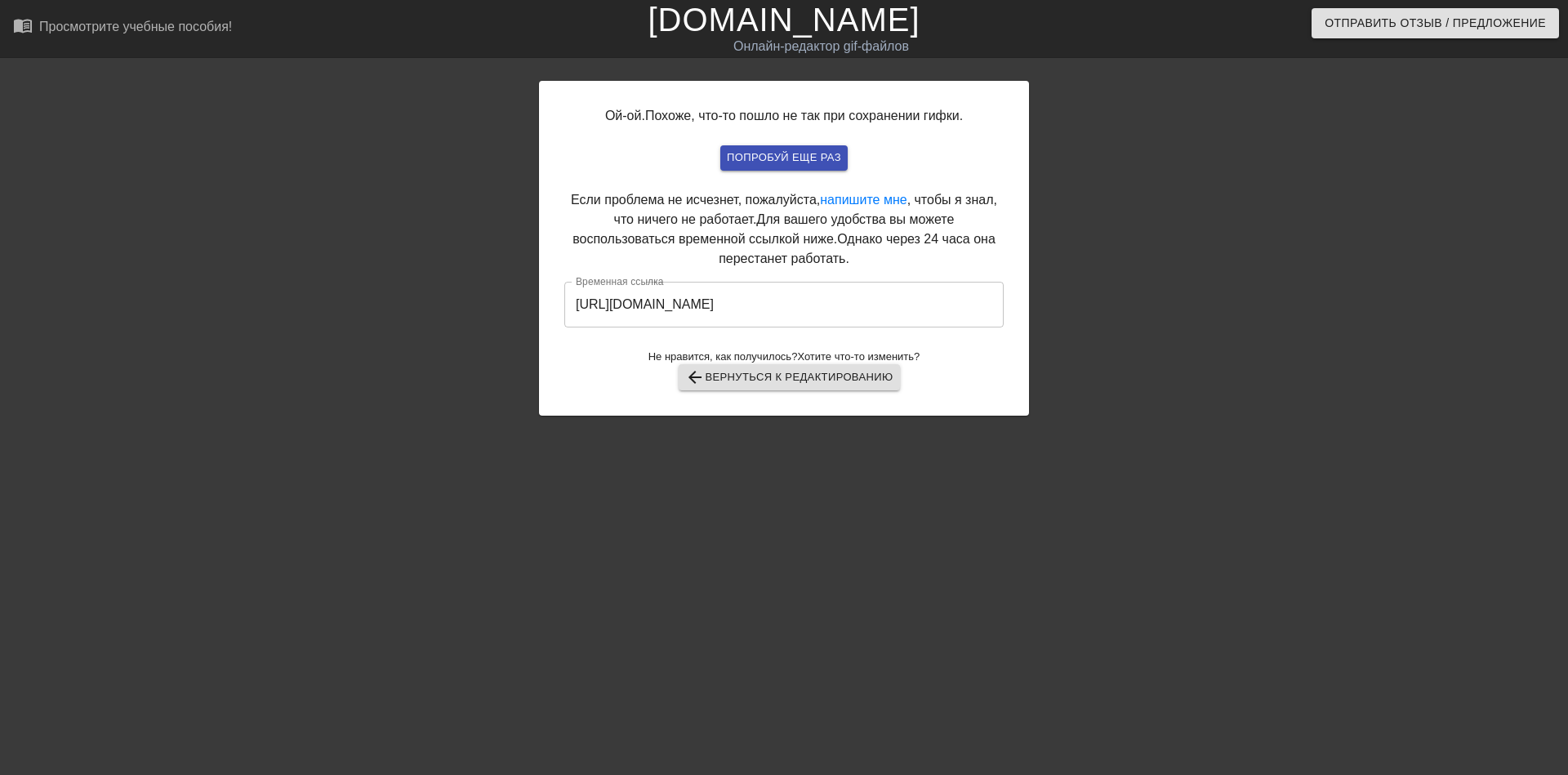
click at [723, 297] on input "[URL][DOMAIN_NAME]" at bounding box center [784, 305] width 439 height 46
